Goal: Find specific page/section: Find specific page/section

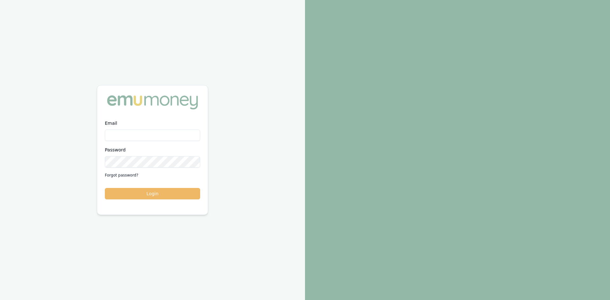
type input "steven.nguyen@emumoney.com.au"
click at [140, 194] on button "Login" at bounding box center [152, 193] width 95 height 11
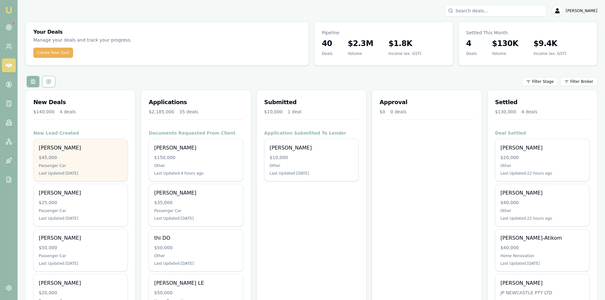
click at [82, 157] on div "$45,000" at bounding box center [81, 157] width 84 height 6
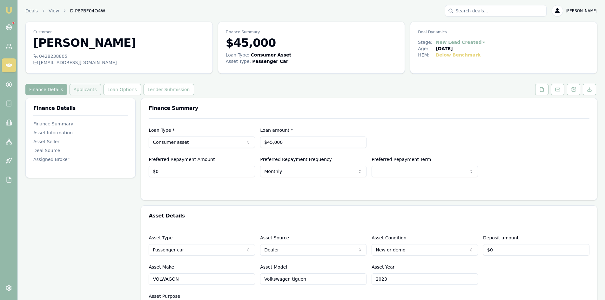
click at [80, 89] on button "Applicants" at bounding box center [85, 89] width 31 height 11
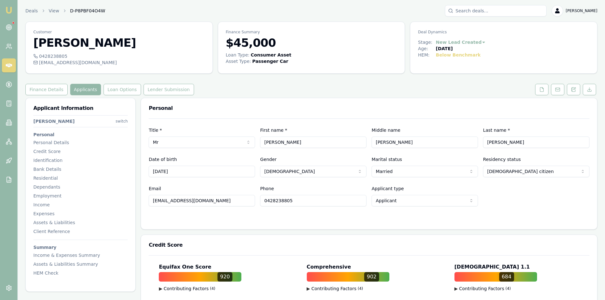
click at [10, 65] on icon at bounding box center [9, 66] width 6 height 4
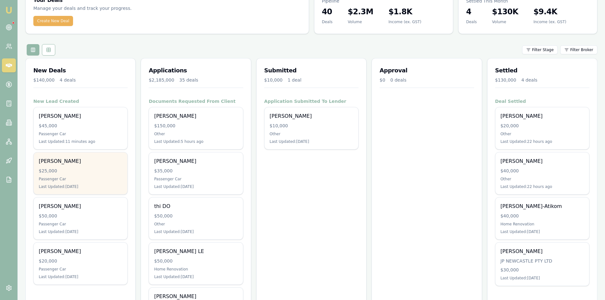
scroll to position [64, 0]
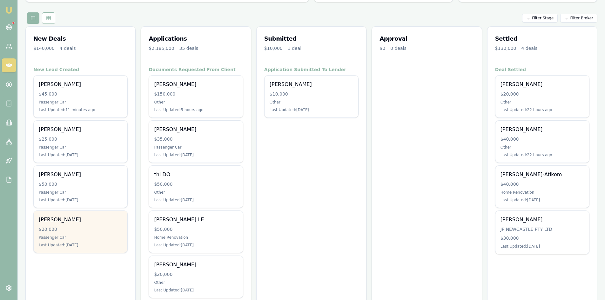
click at [89, 228] on div "$20,000" at bounding box center [81, 229] width 84 height 6
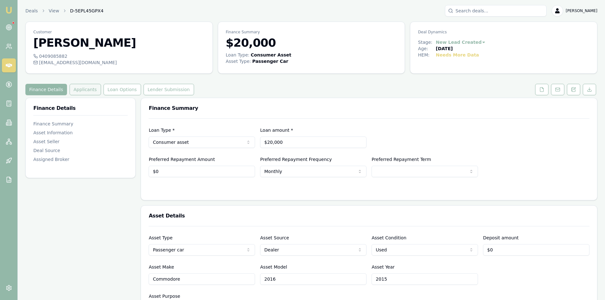
click at [89, 91] on button "Applicants" at bounding box center [85, 89] width 31 height 11
